Goal: Transaction & Acquisition: Purchase product/service

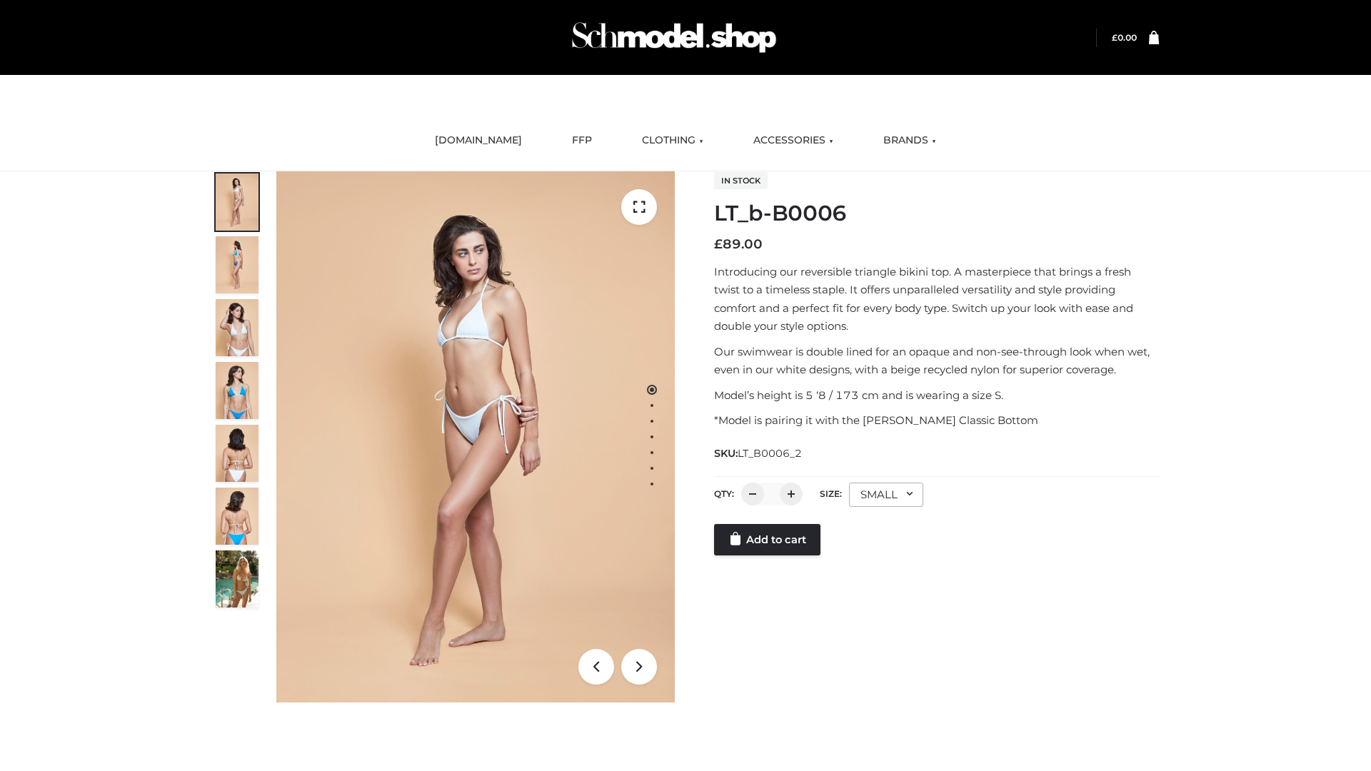
click at [769, 556] on link "Add to cart" at bounding box center [767, 539] width 106 height 31
